Goal: Task Accomplishment & Management: Complete application form

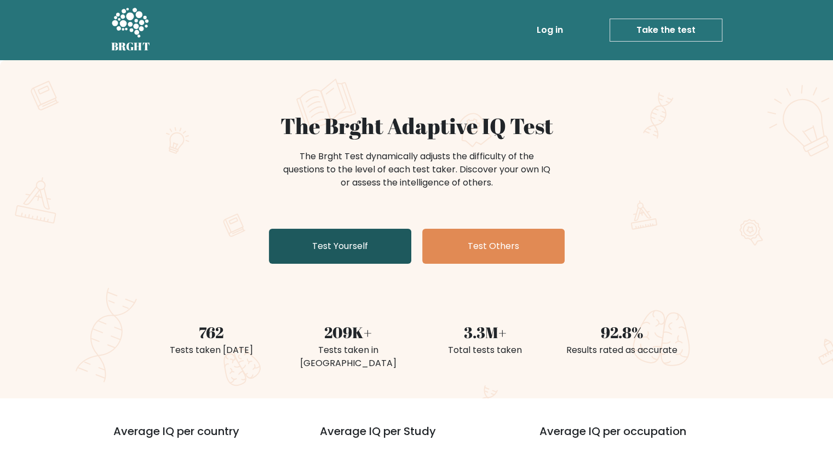
click at [306, 252] on link "Test Yourself" at bounding box center [340, 246] width 142 height 35
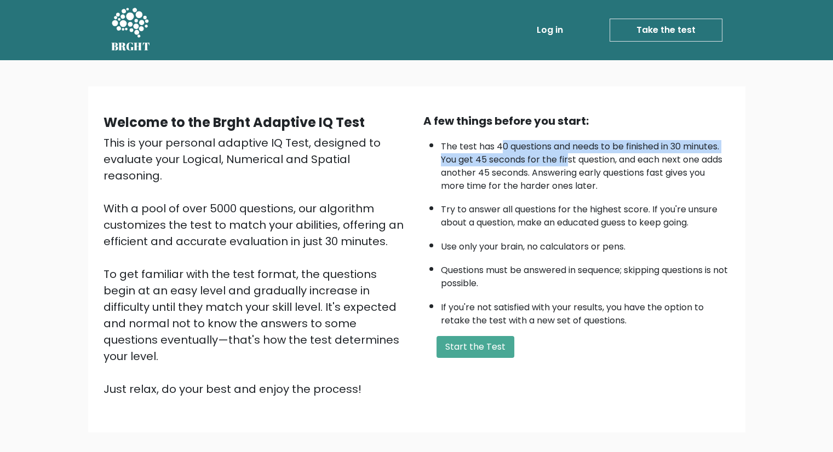
drag, startPoint x: 499, startPoint y: 147, endPoint x: 569, endPoint y: 157, distance: 70.7
click at [569, 157] on li "The test has 40 questions and needs to be finished in 30 minutes. You get 45 se…" at bounding box center [585, 164] width 289 height 58
click at [515, 160] on li "The test has 40 questions and needs to be finished in 30 minutes. You get 45 se…" at bounding box center [585, 164] width 289 height 58
drag, startPoint x: 458, startPoint y: 155, endPoint x: 585, endPoint y: 163, distance: 126.7
click at [585, 163] on li "The test has 40 questions and needs to be finished in 30 minutes. You get 45 se…" at bounding box center [585, 164] width 289 height 58
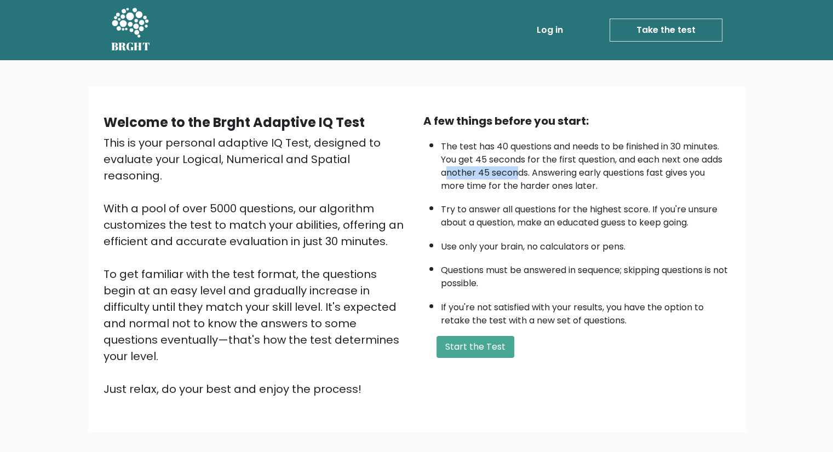
drag, startPoint x: 515, startPoint y: 170, endPoint x: 444, endPoint y: 170, distance: 70.1
click at [444, 170] on li "The test has 40 questions and needs to be finished in 30 minutes. You get 45 se…" at bounding box center [585, 164] width 289 height 58
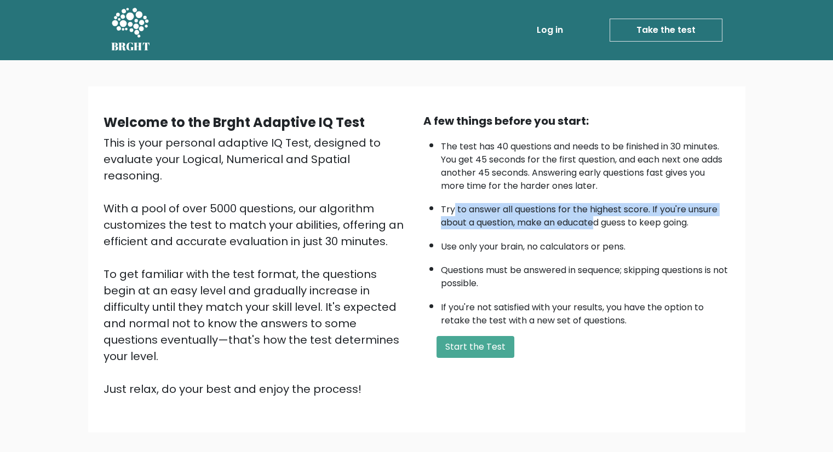
drag, startPoint x: 453, startPoint y: 210, endPoint x: 596, endPoint y: 222, distance: 143.9
click at [596, 222] on li "Try to answer all questions for the highest score. If you're unsure about a que…" at bounding box center [585, 214] width 289 height 32
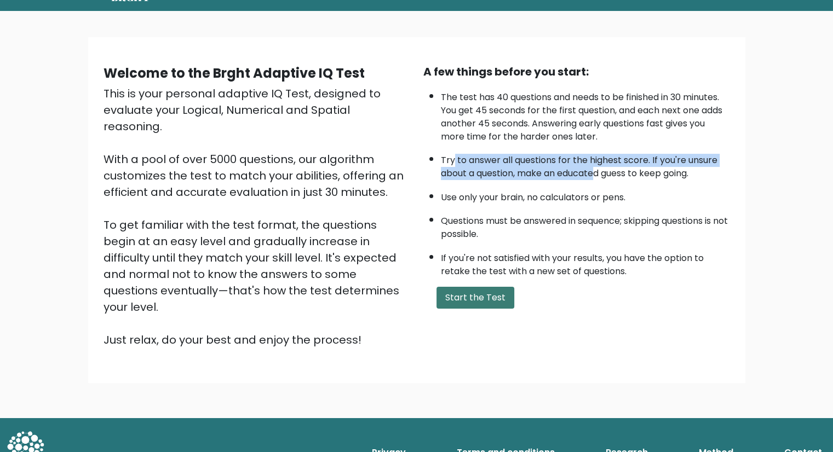
click at [490, 294] on button "Start the Test" at bounding box center [475, 298] width 78 height 22
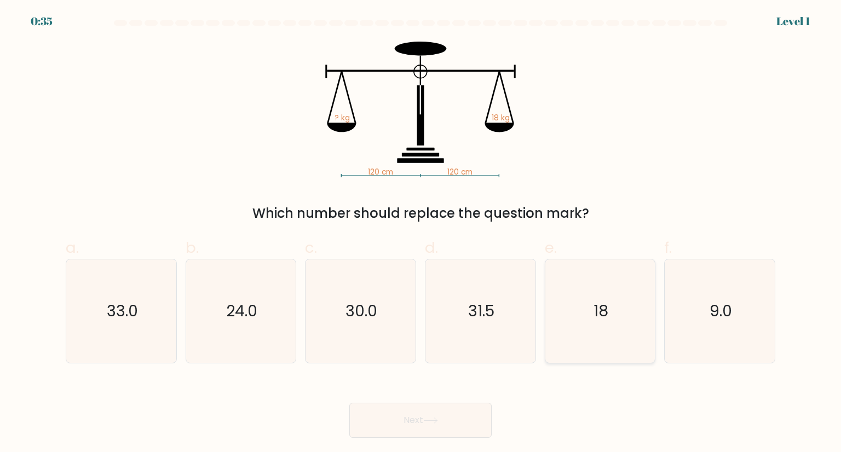
click at [643, 309] on icon "18" at bounding box center [600, 310] width 103 height 103
click at [421, 233] on input "e. 18" at bounding box center [420, 229] width 1 height 7
radio input "true"
click at [409, 432] on button "Next" at bounding box center [420, 420] width 142 height 35
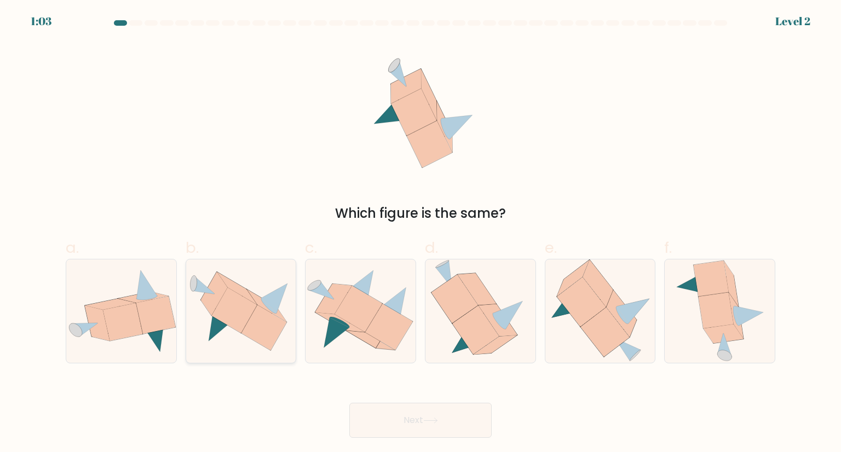
click at [240, 302] on icon at bounding box center [233, 309] width 45 height 45
click at [420, 233] on input "b." at bounding box center [420, 229] width 1 height 7
radio input "true"
click at [444, 427] on button "Next" at bounding box center [420, 420] width 142 height 35
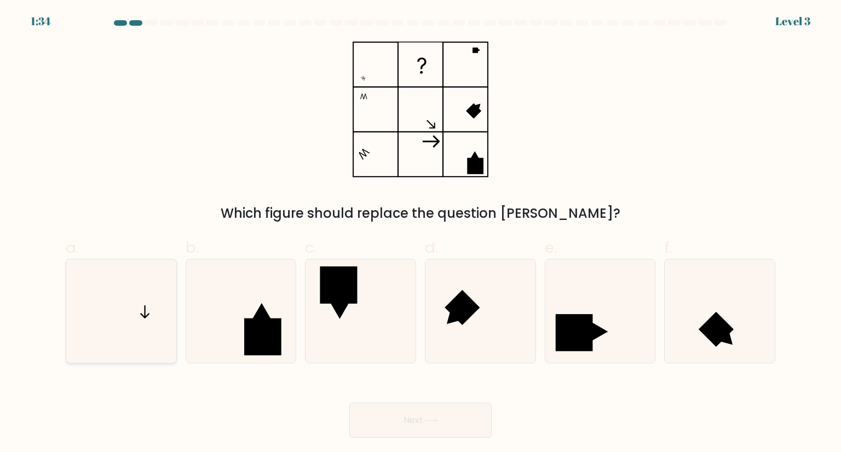
click at [156, 298] on icon at bounding box center [121, 310] width 103 height 103
click at [420, 233] on input "a." at bounding box center [420, 229] width 1 height 7
radio input "true"
click at [411, 418] on button "Next" at bounding box center [420, 420] width 142 height 35
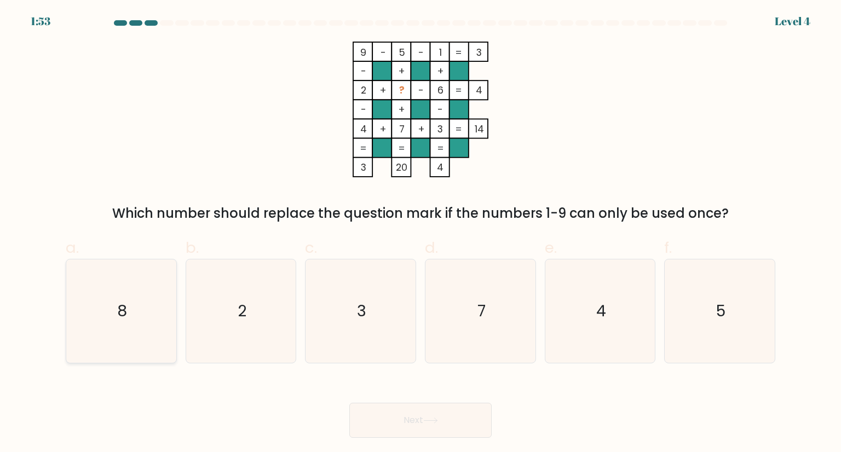
click at [96, 298] on icon "8" at bounding box center [121, 310] width 103 height 103
click at [420, 233] on input "a. 8" at bounding box center [420, 229] width 1 height 7
radio input "true"
click at [418, 422] on button "Next" at bounding box center [420, 420] width 142 height 35
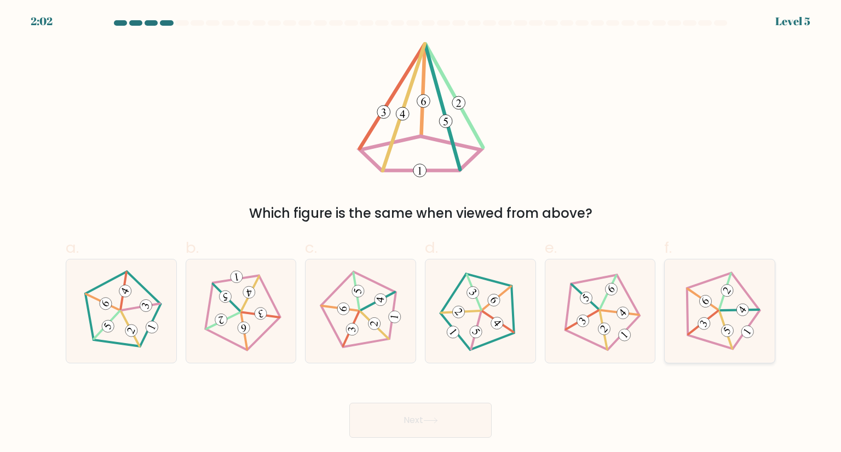
click at [730, 325] on 516 at bounding box center [727, 330] width 17 height 17
click at [421, 233] on input "f." at bounding box center [420, 229] width 1 height 7
radio input "true"
click at [405, 314] on div at bounding box center [360, 311] width 111 height 104
click at [420, 233] on input "c." at bounding box center [420, 229] width 1 height 7
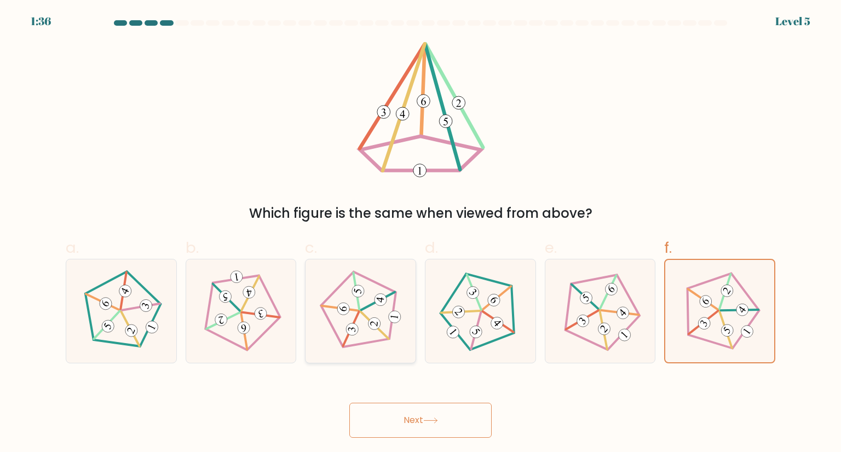
radio input "true"
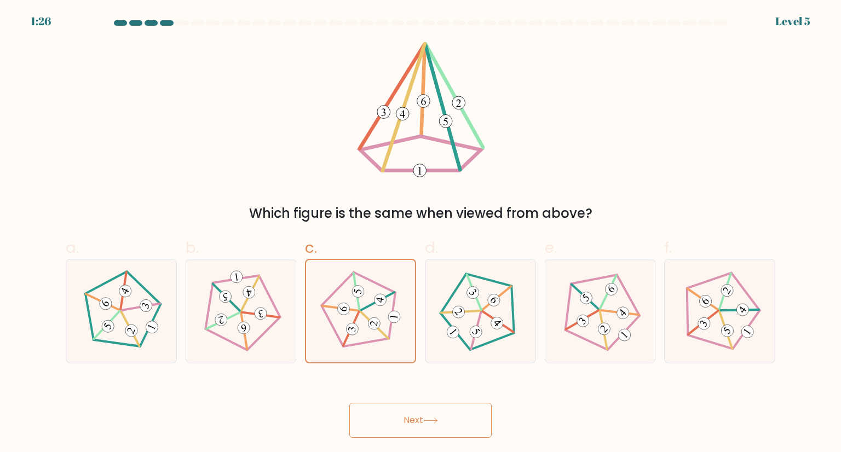
click at [405, 417] on button "Next" at bounding box center [420, 420] width 142 height 35
